Goal: Task Accomplishment & Management: Use online tool/utility

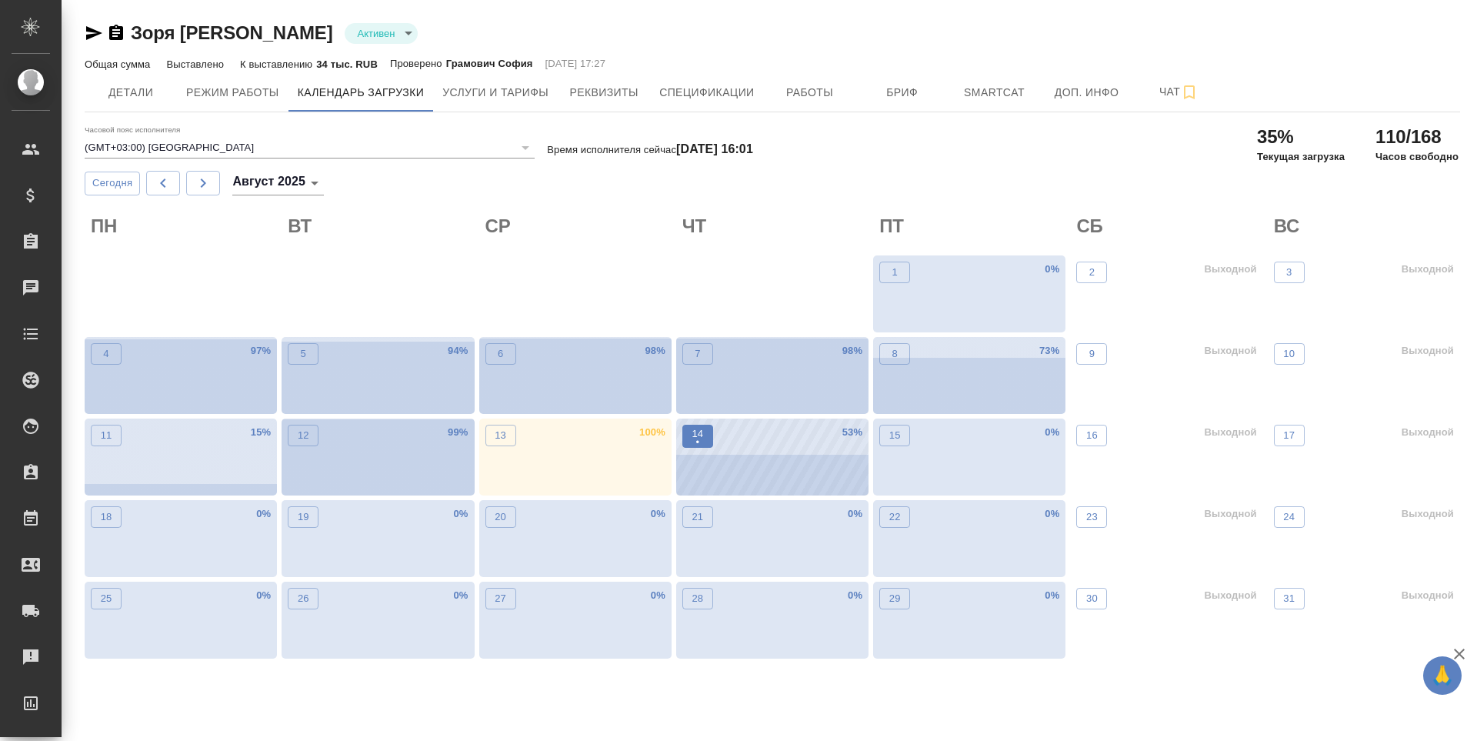
click at [706, 438] on button "14 •" at bounding box center [697, 436] width 31 height 23
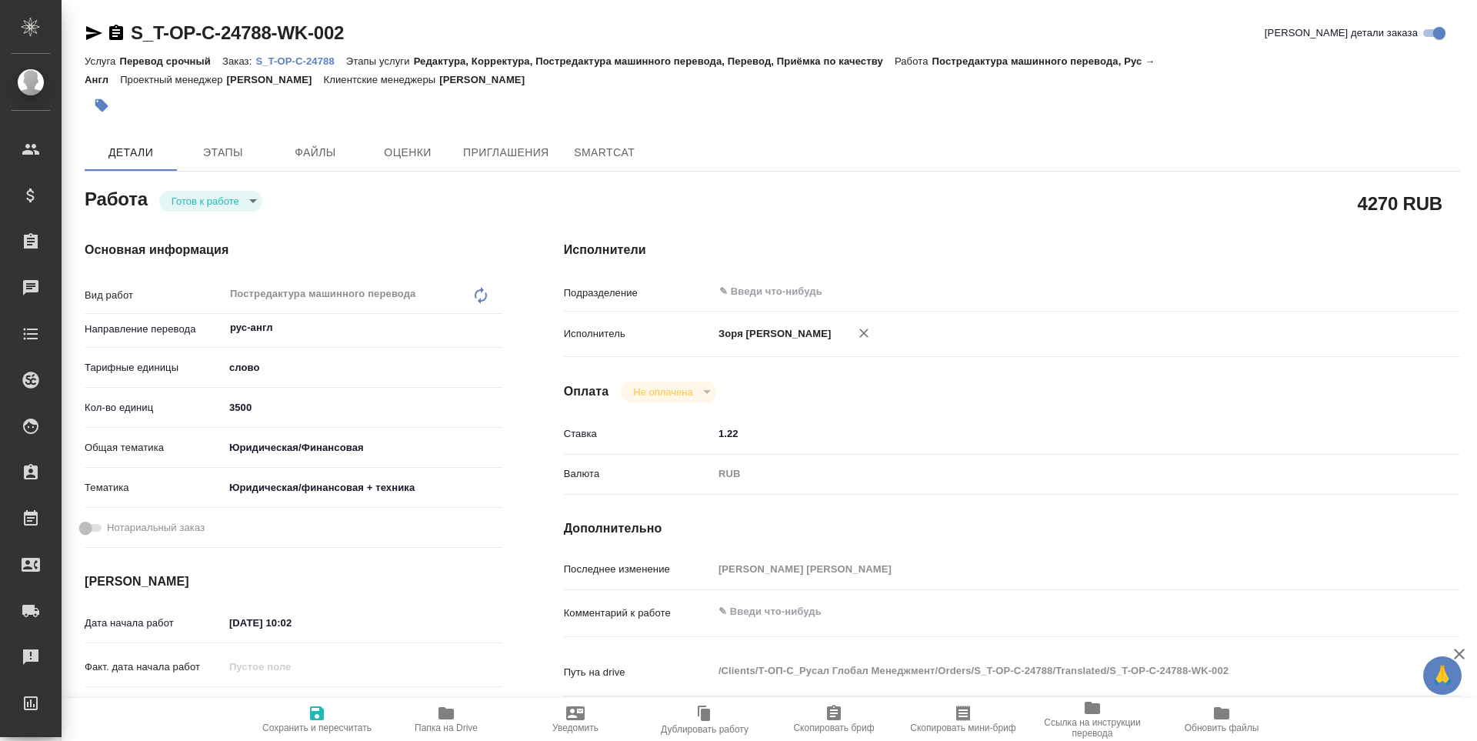
type textarea "x"
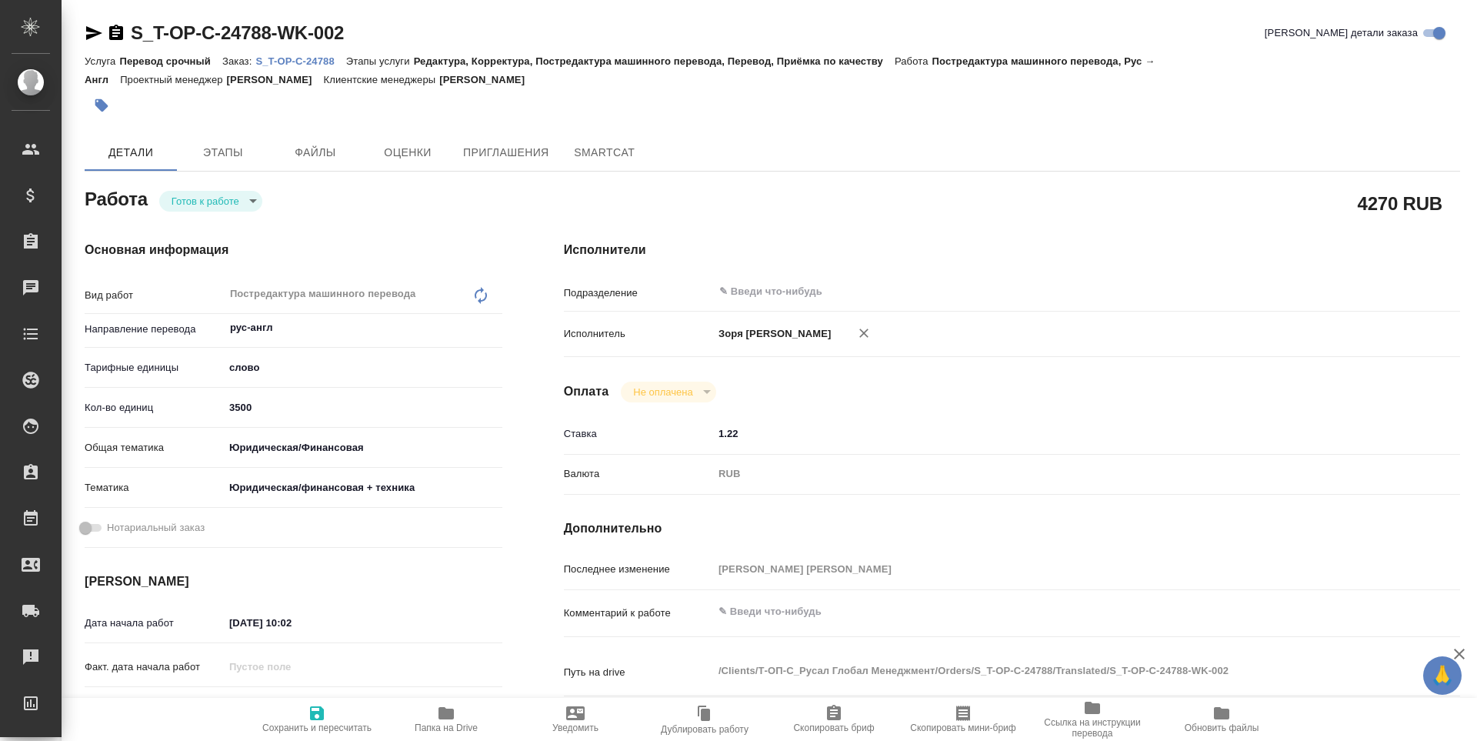
type textarea "x"
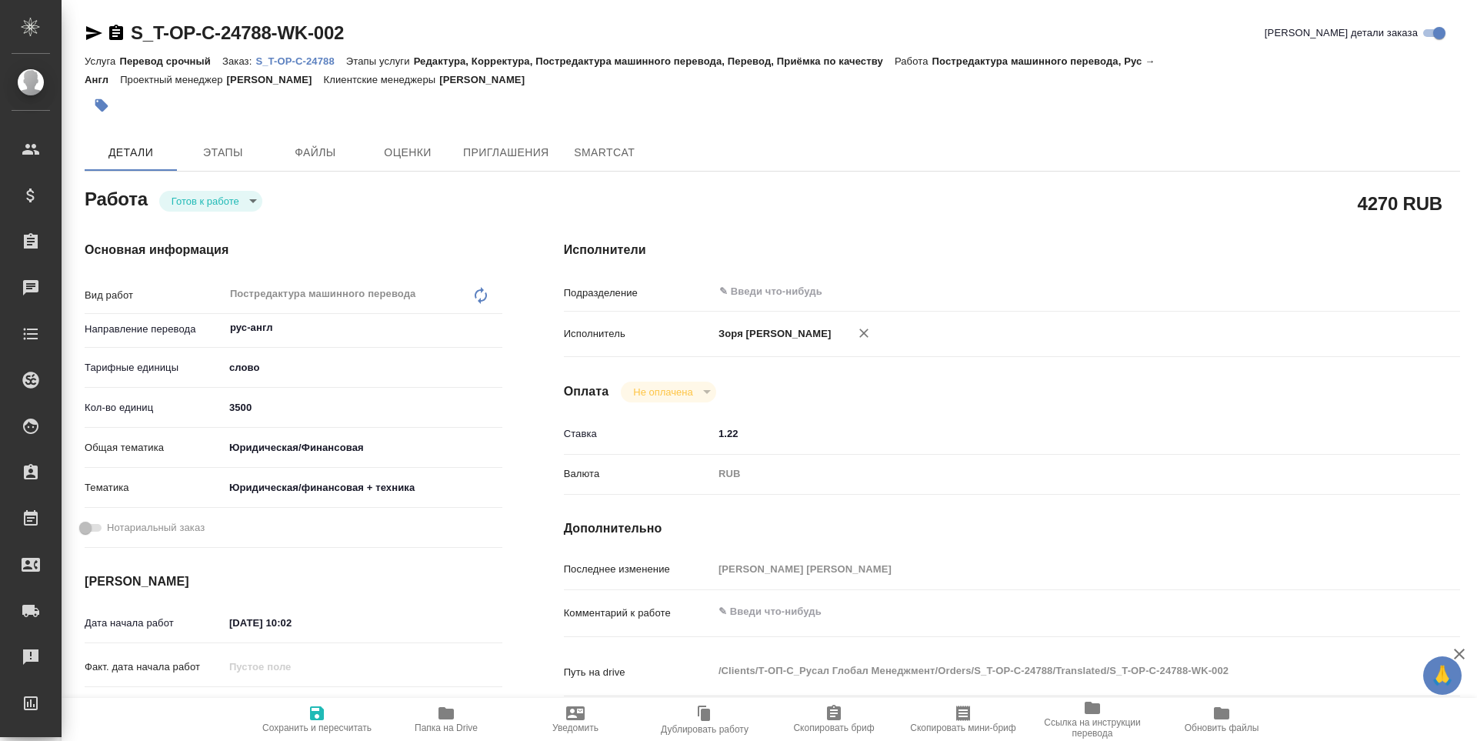
type textarea "x"
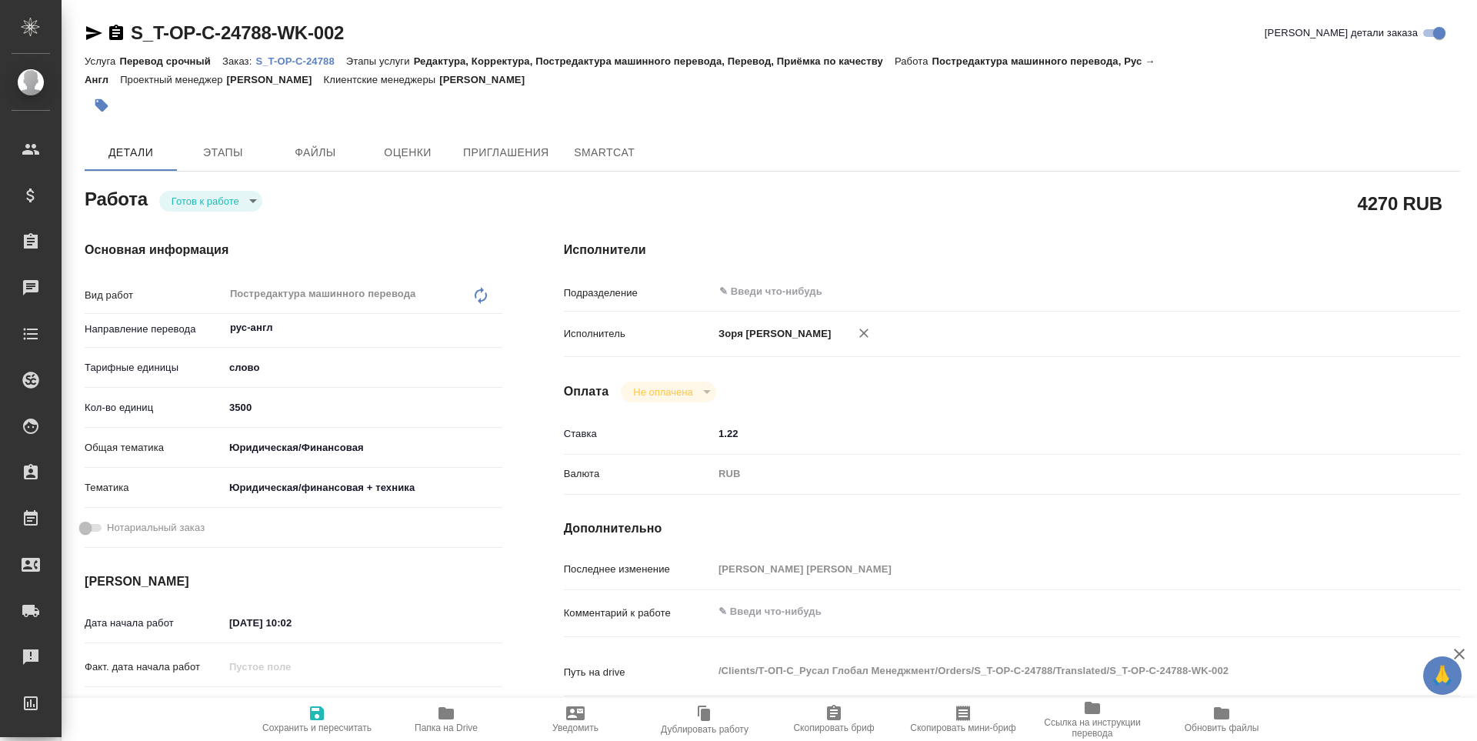
type textarea "x"
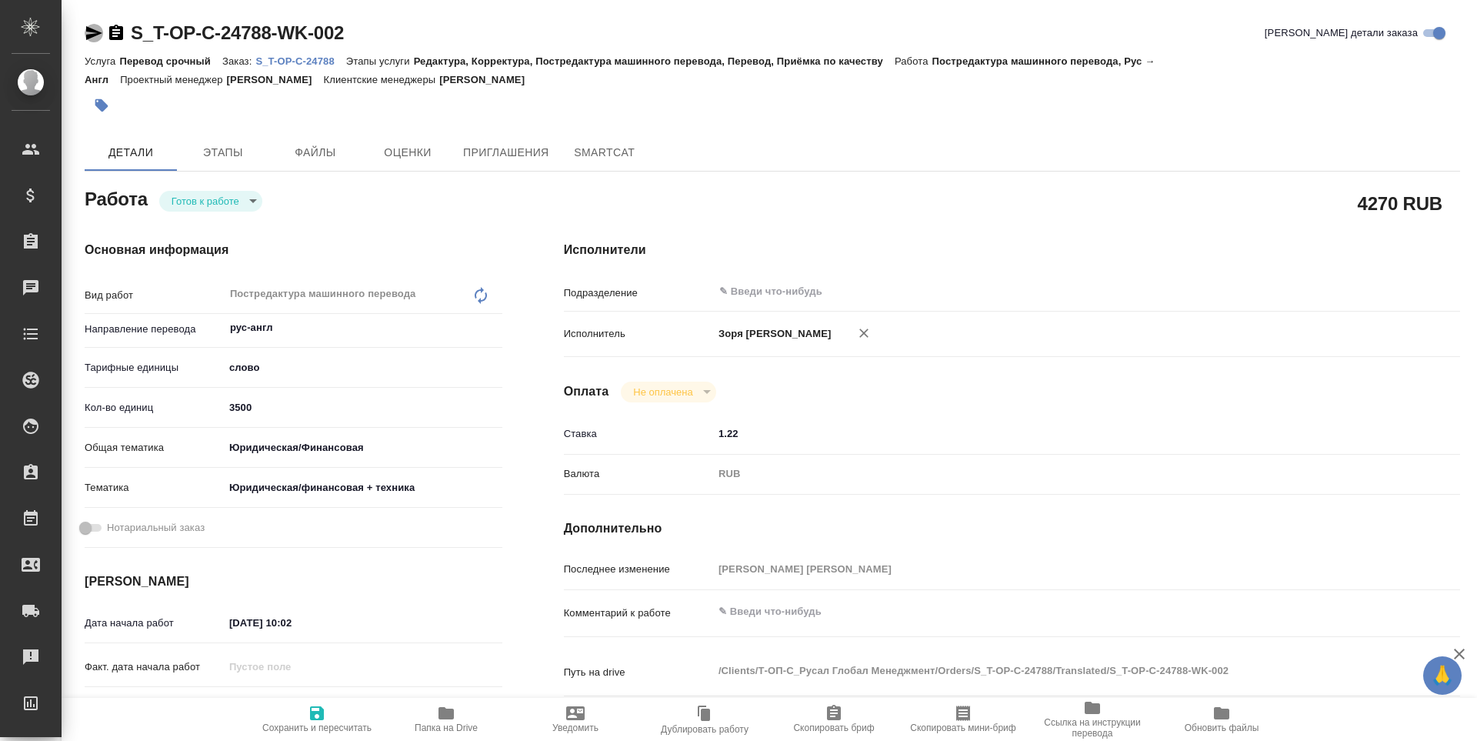
click at [90, 34] on icon "button" at bounding box center [94, 33] width 18 height 18
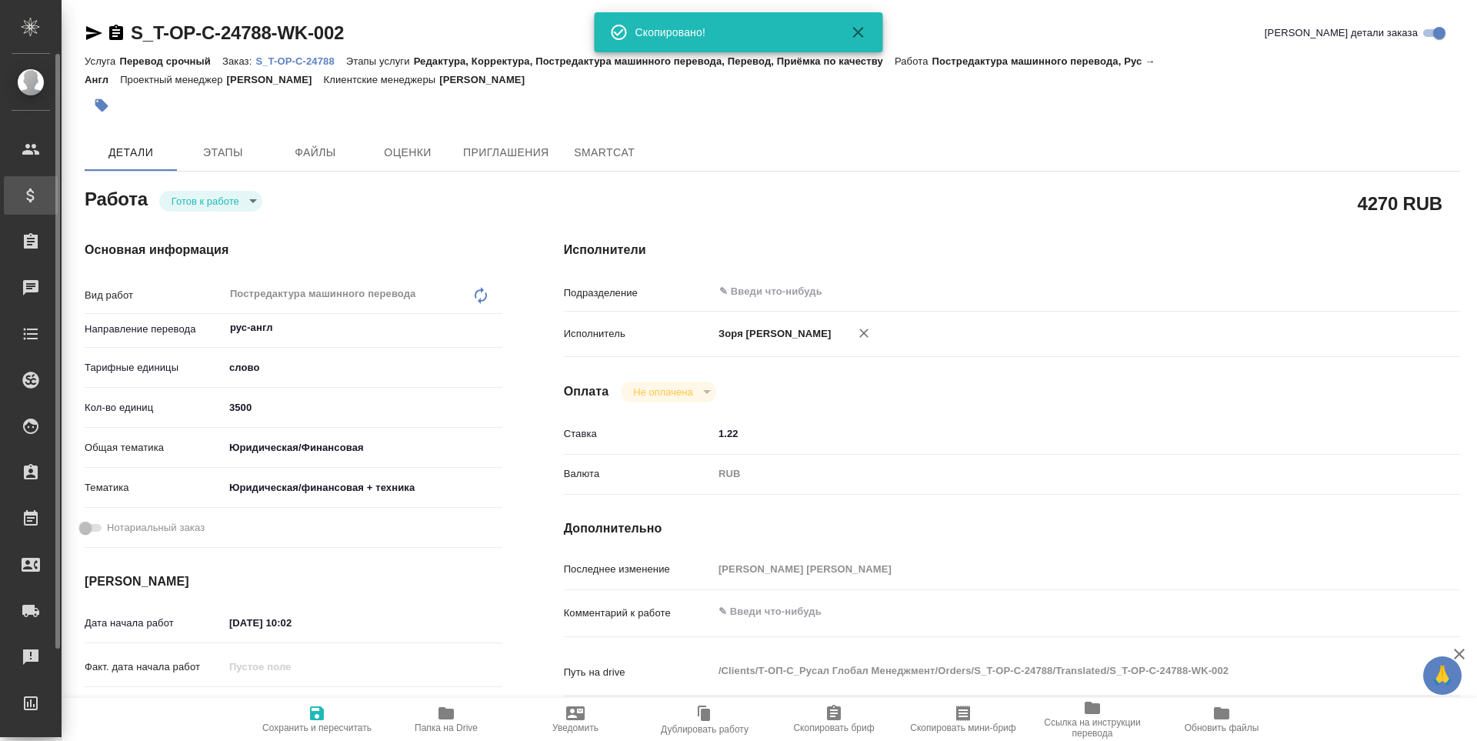
type textarea "x"
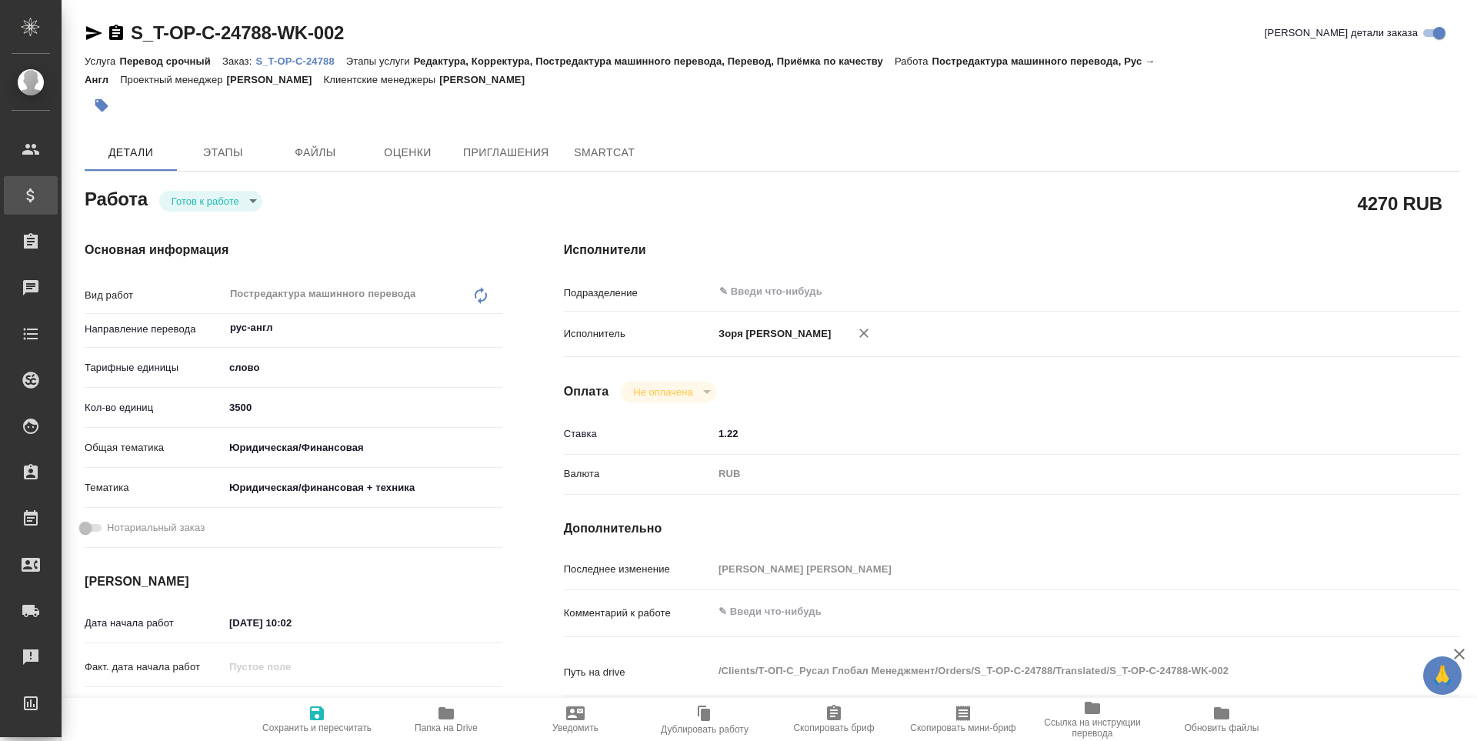
type textarea "x"
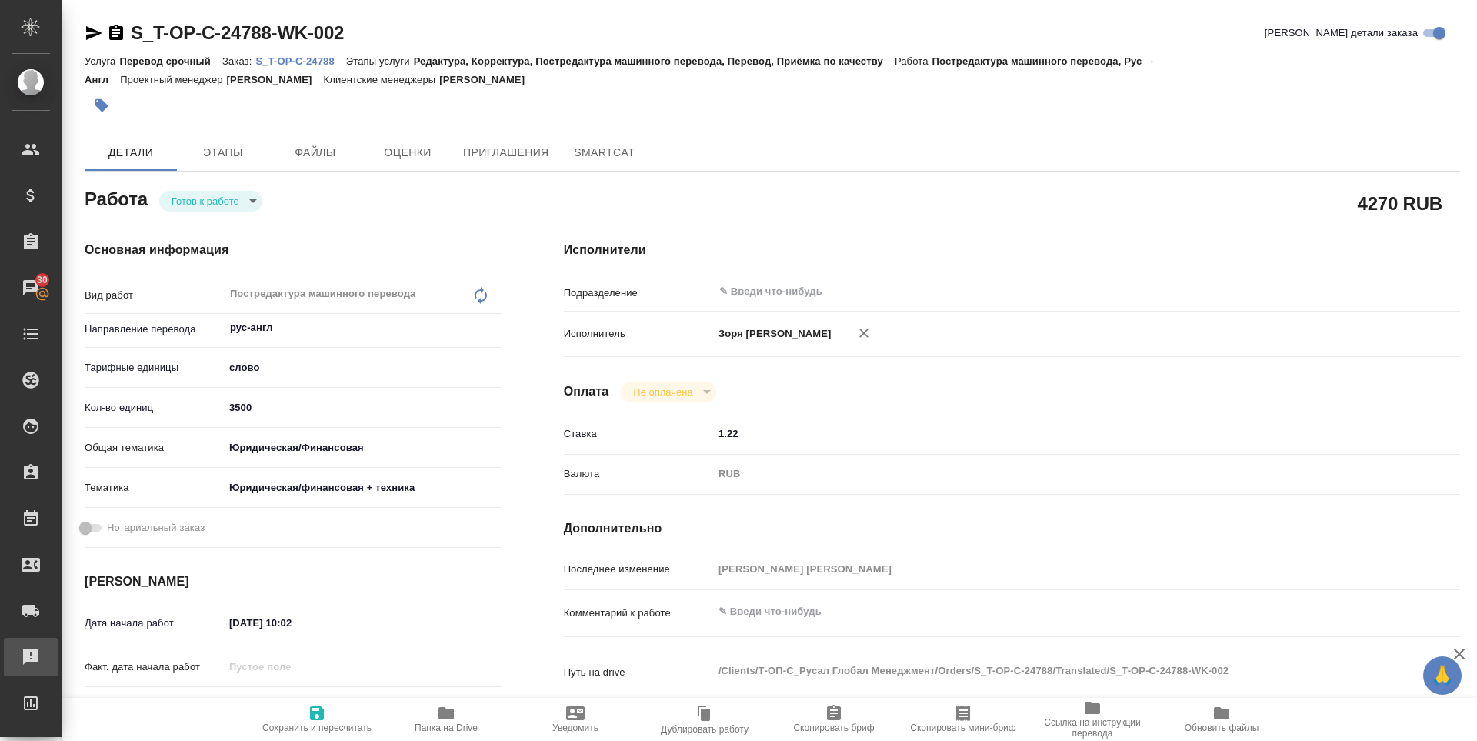
type textarea "x"
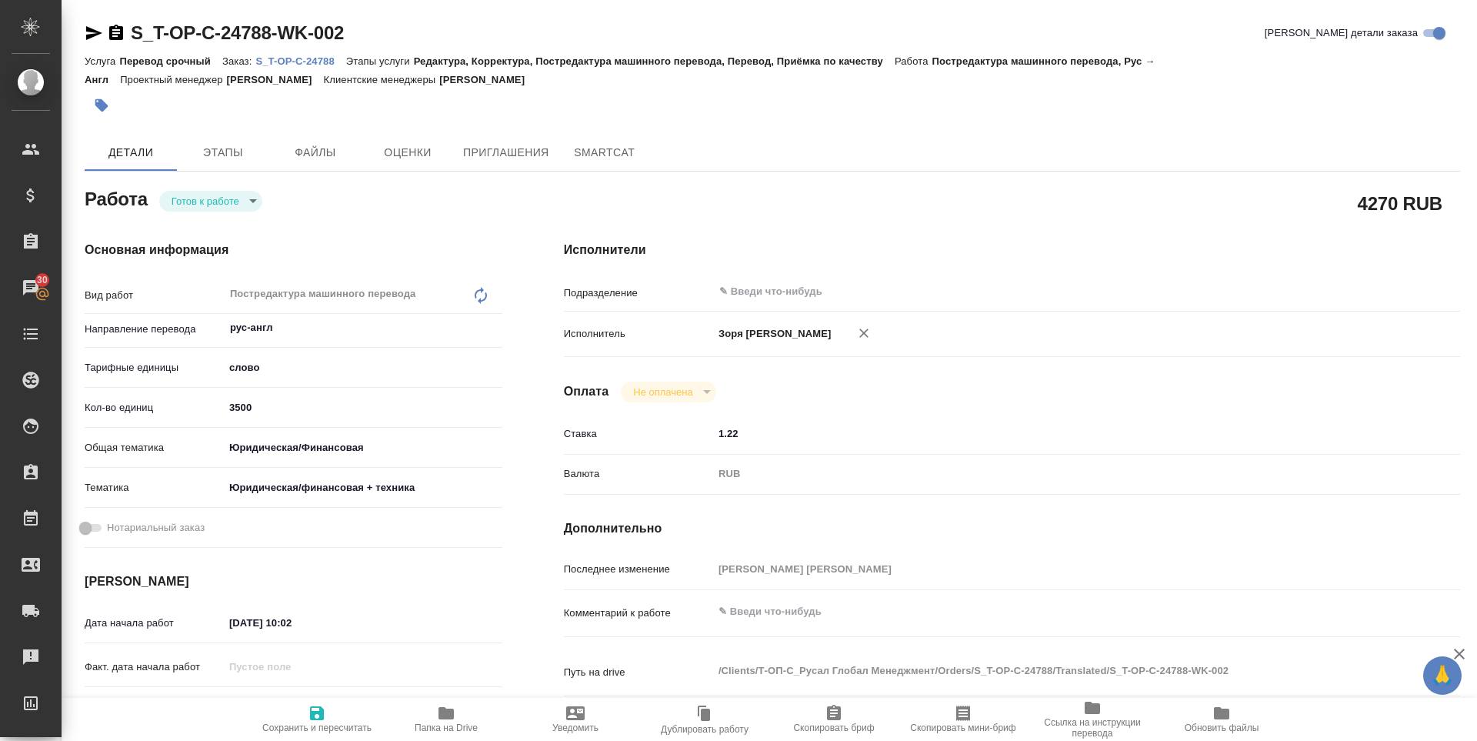
scroll to position [606, 0]
